Goal: Check status: Check status

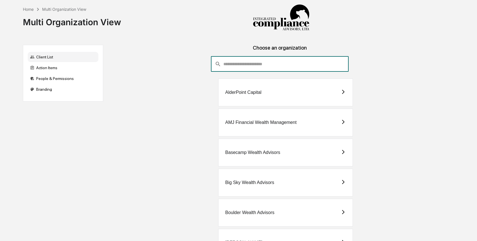
click at [253, 64] on input "consultant-dashboard__filter-organizations-search-bar" at bounding box center [286, 63] width 125 height 15
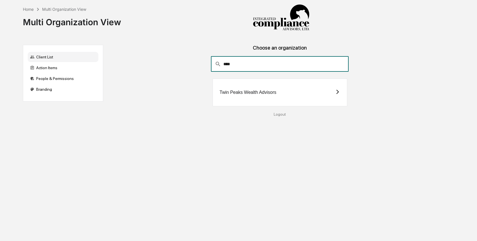
type input "****"
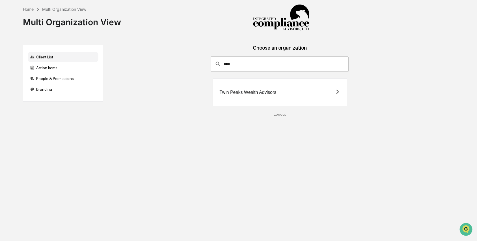
click at [263, 90] on div "Twin Peaks Wealth Advisors" at bounding box center [248, 92] width 57 height 5
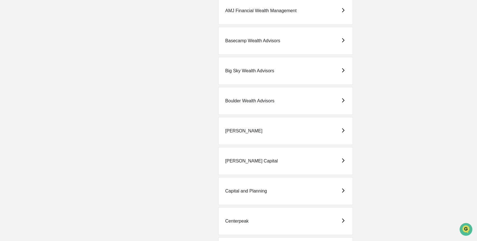
scroll to position [114, 0]
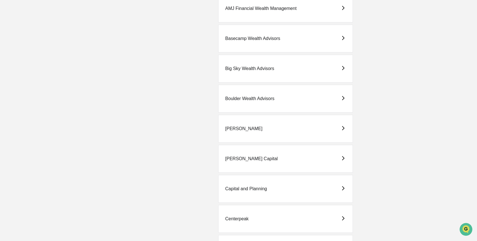
click at [269, 74] on div "Big Sky Wealth Advisors" at bounding box center [286, 69] width 135 height 28
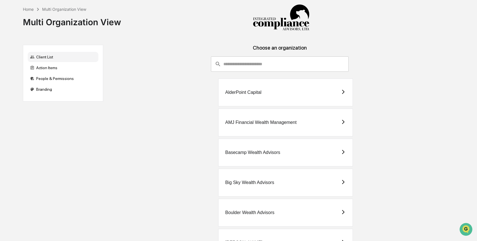
click at [247, 70] on input "consultant-dashboard__filter-organizations-search-bar" at bounding box center [286, 63] width 125 height 15
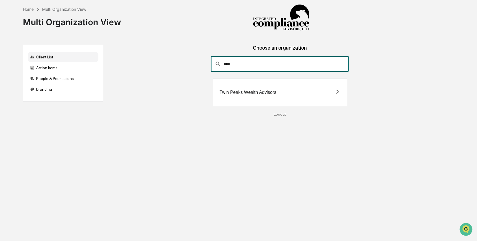
type input "****"
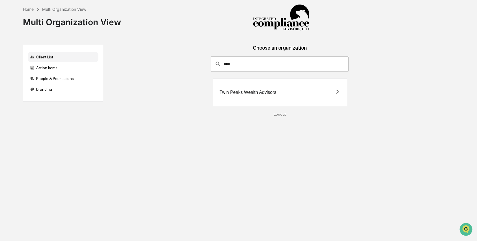
click at [255, 93] on div "Twin Peaks Wealth Advisors" at bounding box center [248, 92] width 57 height 5
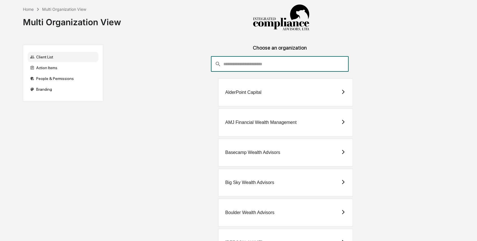
click at [268, 66] on input "consultant-dashboard__filter-organizations-search-bar" at bounding box center [286, 63] width 125 height 15
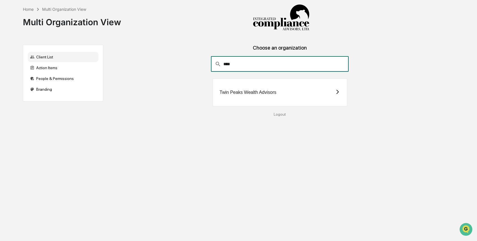
type input "****"
click at [249, 93] on div "Twin Peaks Wealth Advisors" at bounding box center [248, 92] width 57 height 5
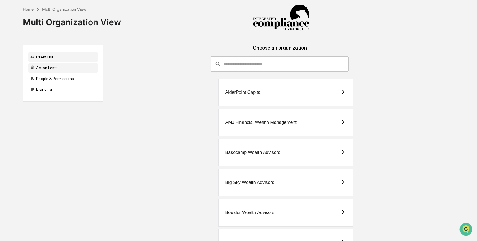
click at [68, 68] on div "Action Items" at bounding box center [63, 68] width 71 height 10
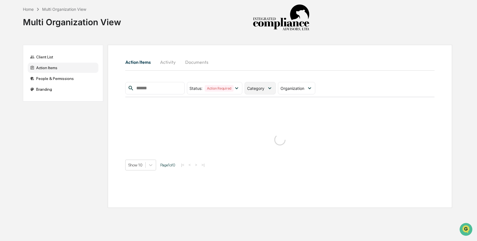
click at [258, 91] on div "Category" at bounding box center [260, 88] width 31 height 12
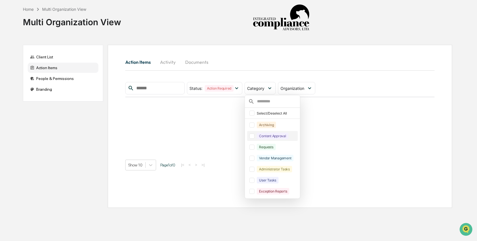
click at [263, 138] on div "Content Approval" at bounding box center [272, 135] width 31 height 7
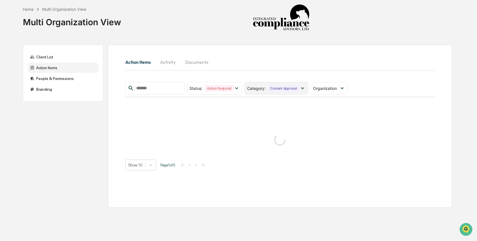
click at [286, 91] on div "Content Approval" at bounding box center [283, 88] width 31 height 7
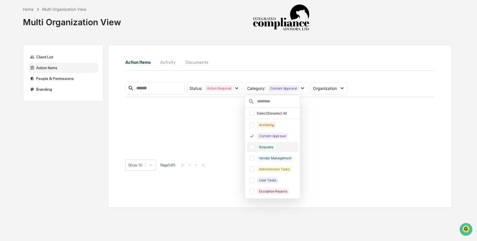
click at [276, 146] on div "Requests" at bounding box center [266, 146] width 19 height 7
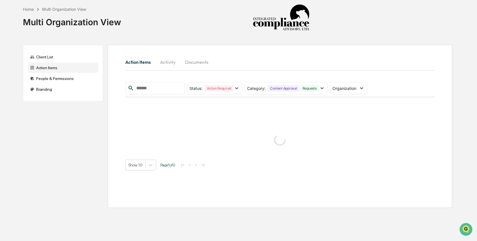
click at [292, 57] on div "Action Items Activity Documents" at bounding box center [280, 62] width 310 height 14
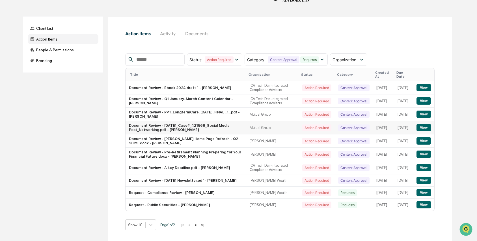
scroll to position [41, 0]
click at [430, 190] on button "View" at bounding box center [424, 192] width 14 height 7
